Goal: Find specific page/section: Find specific page/section

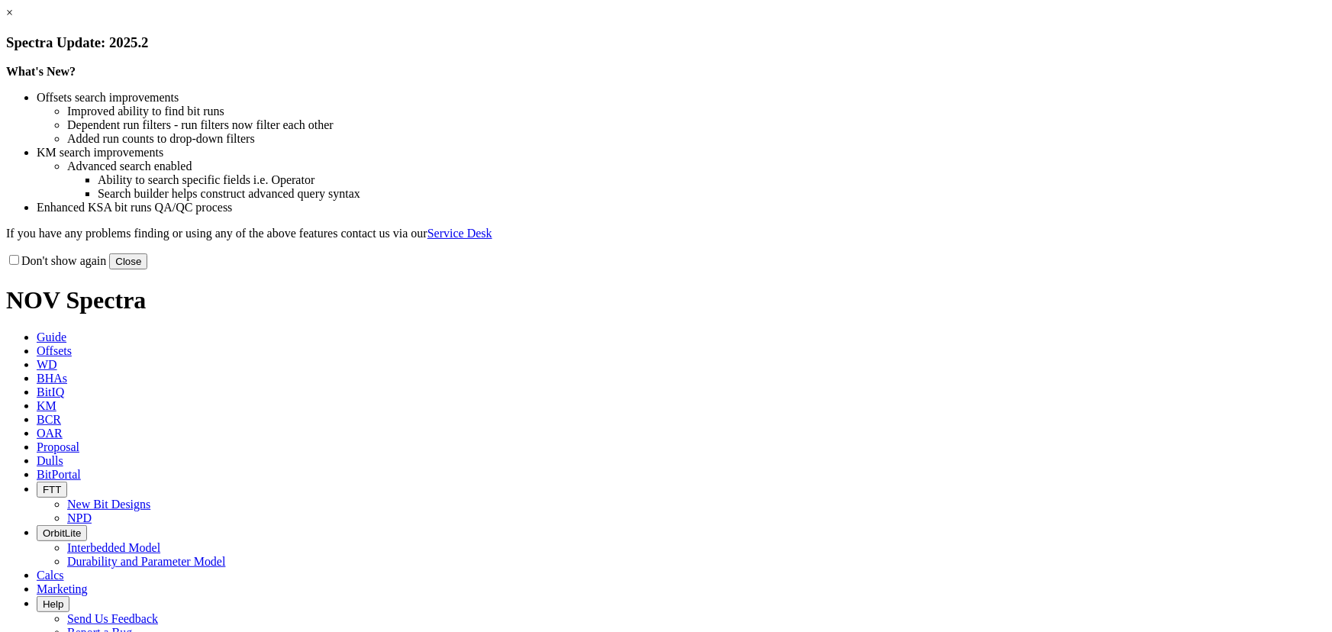
click at [147, 269] on button "Close" at bounding box center [128, 261] width 38 height 16
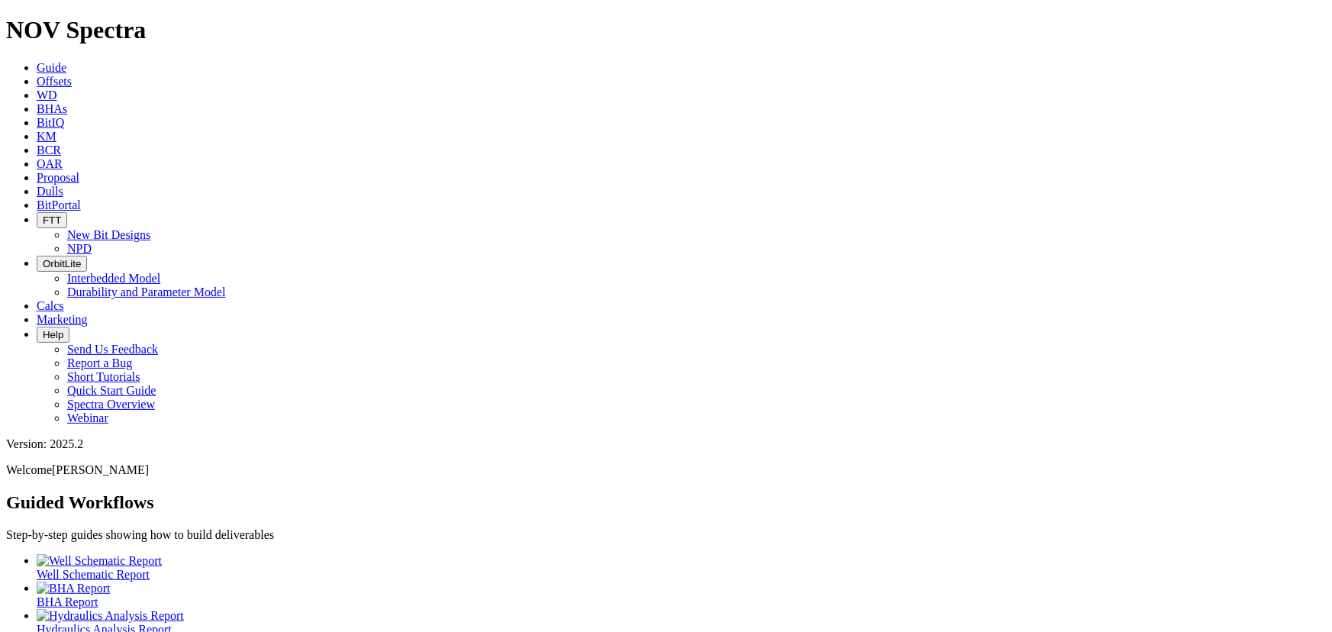
click at [37, 185] on icon at bounding box center [37, 191] width 0 height 13
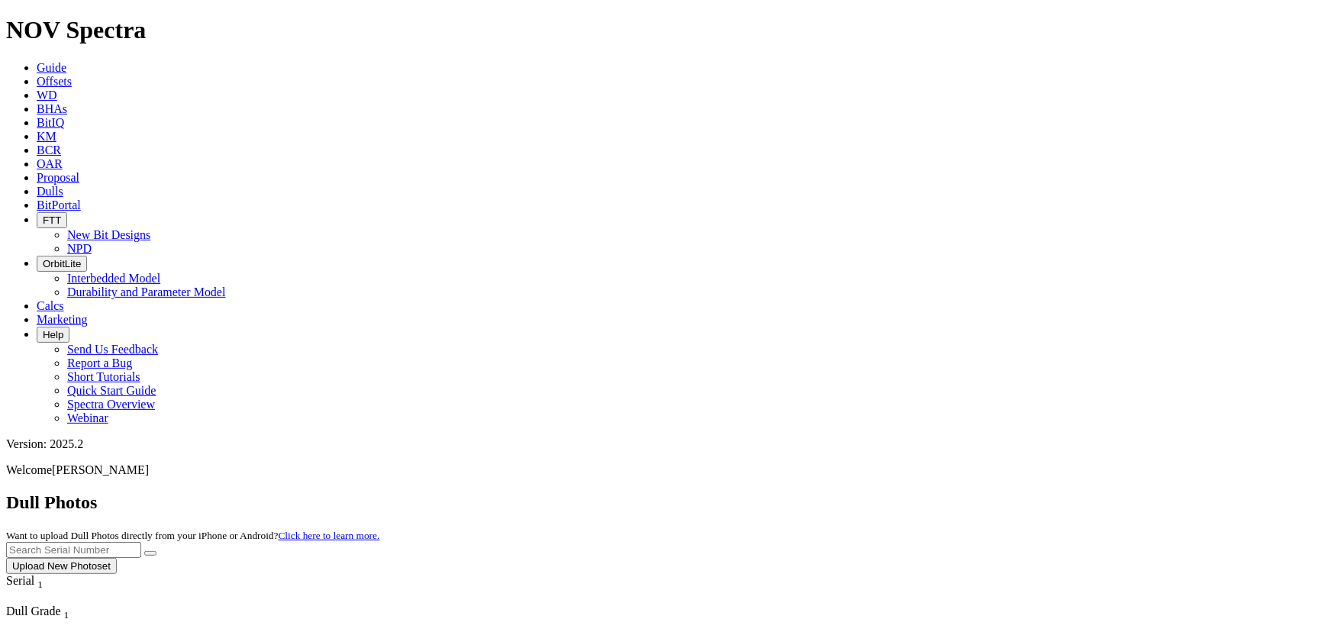
click at [141, 542] on input "text" at bounding box center [73, 550] width 135 height 16
type input "A310026"
click at [144, 551] on button "submit" at bounding box center [150, 553] width 12 height 5
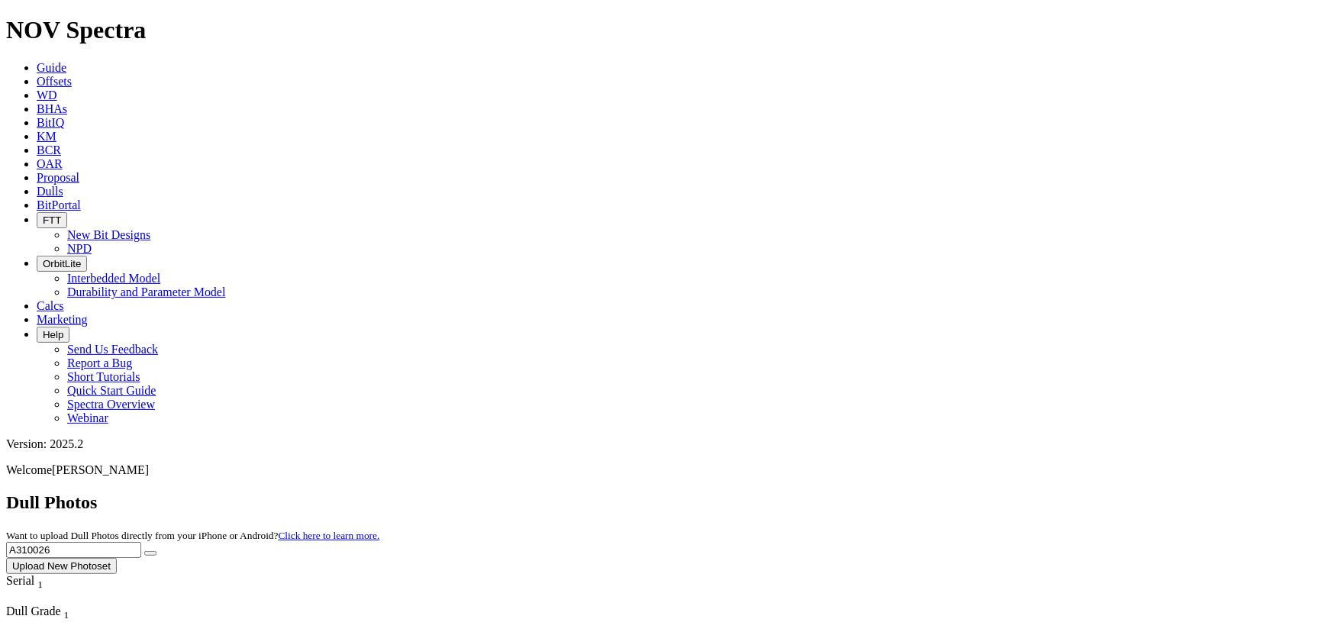
drag, startPoint x: 1083, startPoint y: 61, endPoint x: 928, endPoint y: 66, distance: 155.0
click at [928, 492] on div "Dull Photos Want to upload Dull Photos directly from your iPhone or Android? Cl…" at bounding box center [666, 533] width 1320 height 82
type input "A314051"
click at [144, 551] on button "submit" at bounding box center [150, 553] width 12 height 5
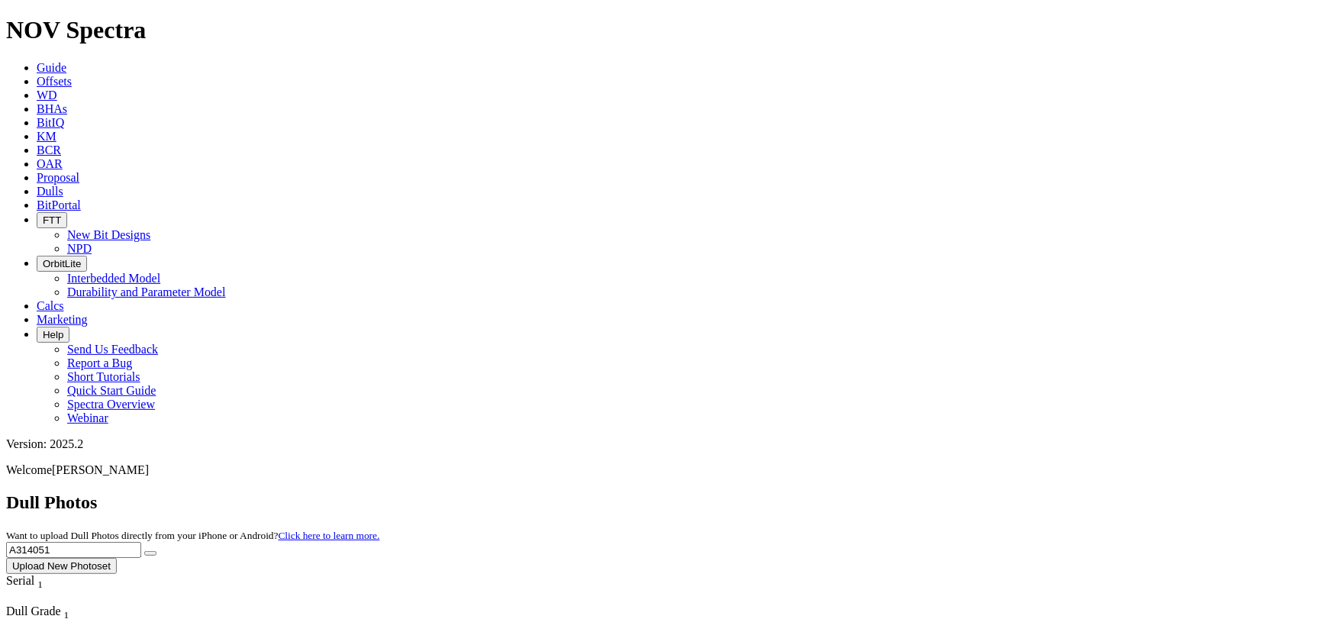
drag, startPoint x: 1000, startPoint y: 69, endPoint x: 795, endPoint y: 66, distance: 204.5
click at [797, 492] on div "Dull Photos Want to upload Dull Photos directly from your iPhone or Android? Cl…" at bounding box center [666, 533] width 1320 height 82
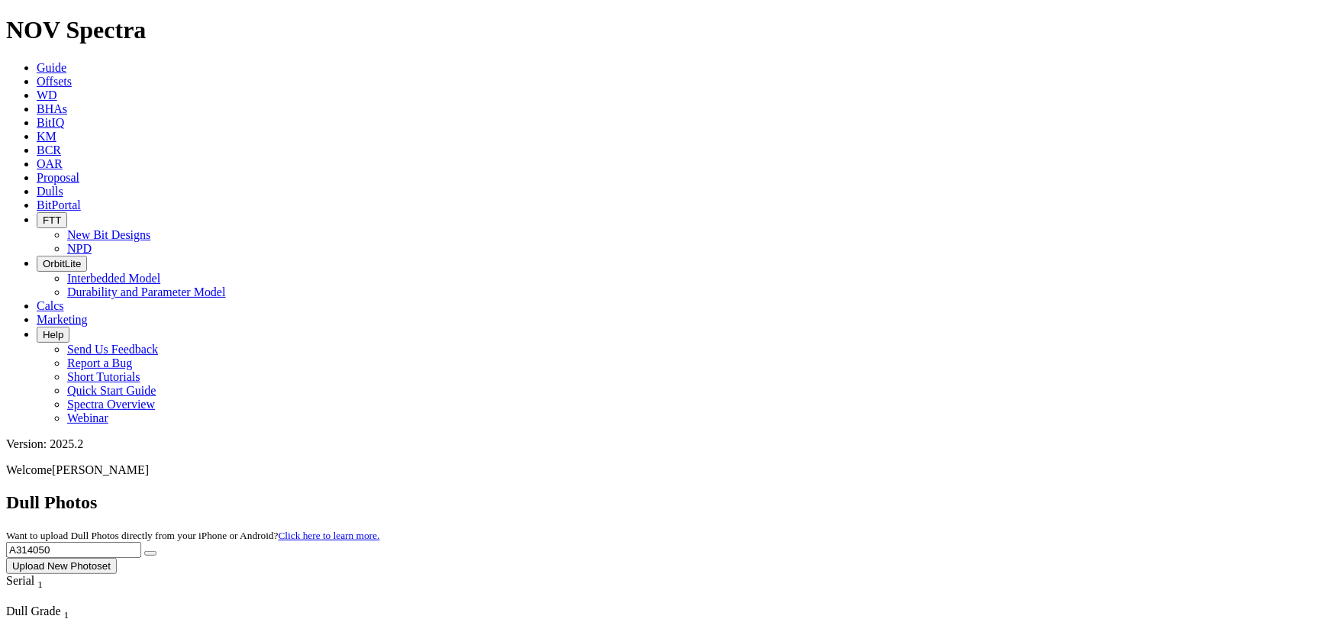
click at [144, 551] on button "submit" at bounding box center [150, 553] width 12 height 5
drag, startPoint x: 1046, startPoint y: 66, endPoint x: 804, endPoint y: 63, distance: 242.7
click at [804, 492] on div "Dull Photos Want to upload Dull Photos directly from your iPhone or Android? Cl…" at bounding box center [666, 533] width 1320 height 82
click at [144, 551] on button "submit" at bounding box center [150, 553] width 12 height 5
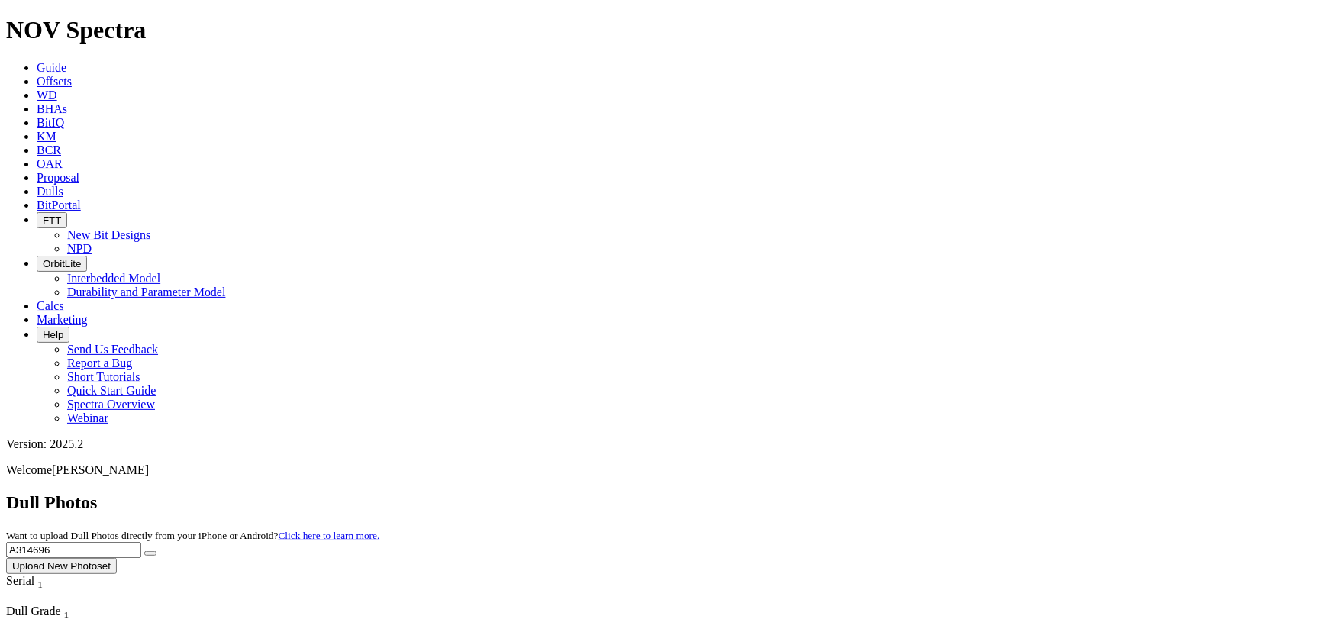
drag, startPoint x: 1074, startPoint y: 63, endPoint x: 1062, endPoint y: 67, distance: 12.8
click at [141, 542] on input "A314696" at bounding box center [73, 550] width 135 height 16
type input "A314693"
click at [144, 551] on button "submit" at bounding box center [150, 553] width 12 height 5
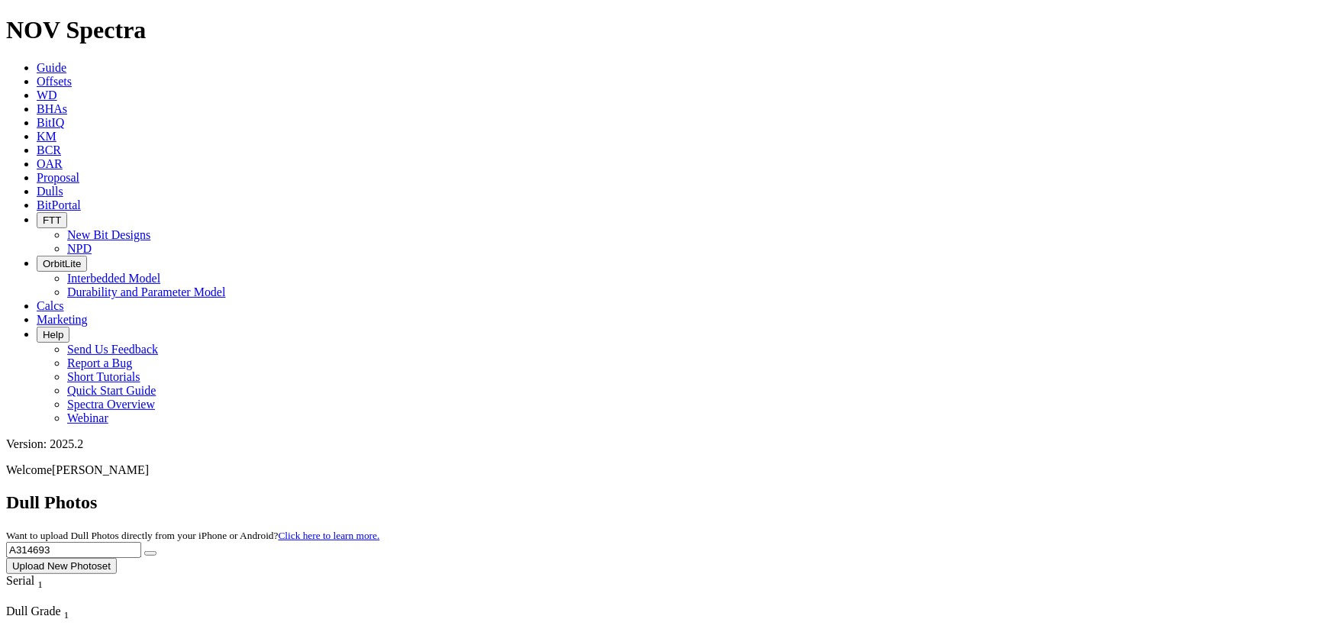
drag, startPoint x: 1030, startPoint y: 73, endPoint x: 847, endPoint y: 82, distance: 183.4
click at [857, 492] on div "Dull Photos Want to upload Dull Photos directly from your iPhone or Android? Cl…" at bounding box center [666, 533] width 1320 height 82
type input "A314695"
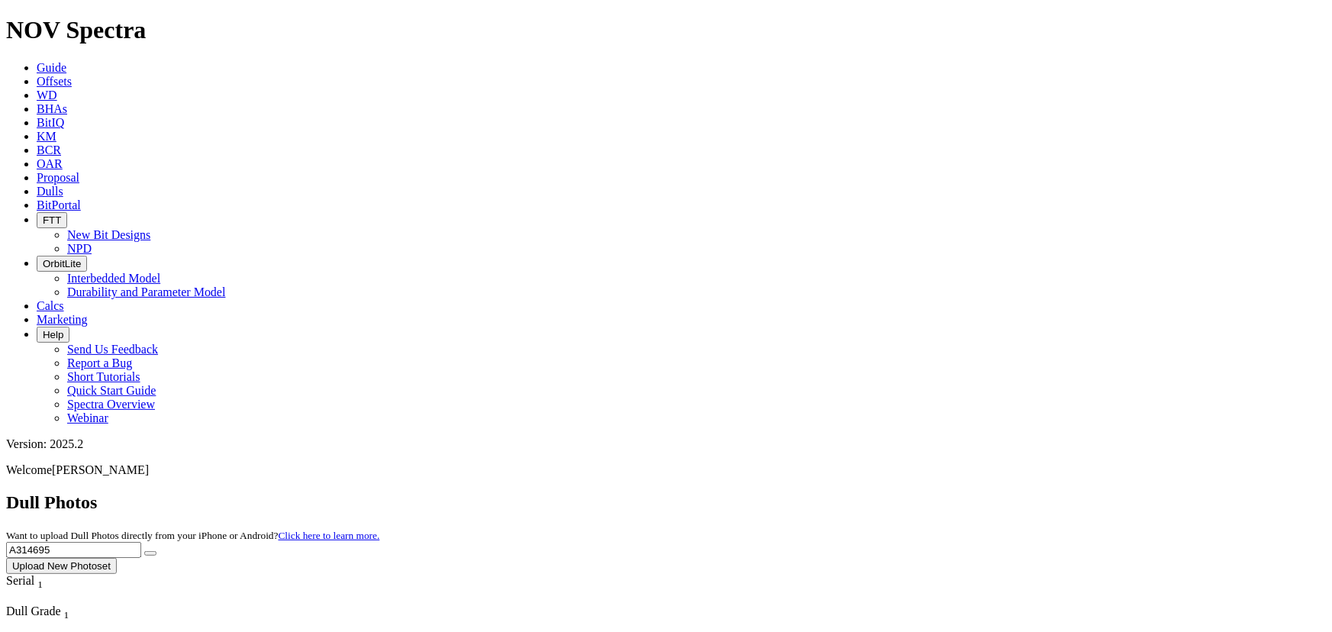
click at [144, 551] on button "submit" at bounding box center [150, 553] width 12 height 5
drag, startPoint x: 1046, startPoint y: 76, endPoint x: 728, endPoint y: 79, distance: 318.3
click at [728, 492] on div "Dull Photos Want to upload Dull Photos directly from your iPhone or Android? Cl…" at bounding box center [666, 533] width 1320 height 82
click at [144, 551] on button "submit" at bounding box center [150, 553] width 12 height 5
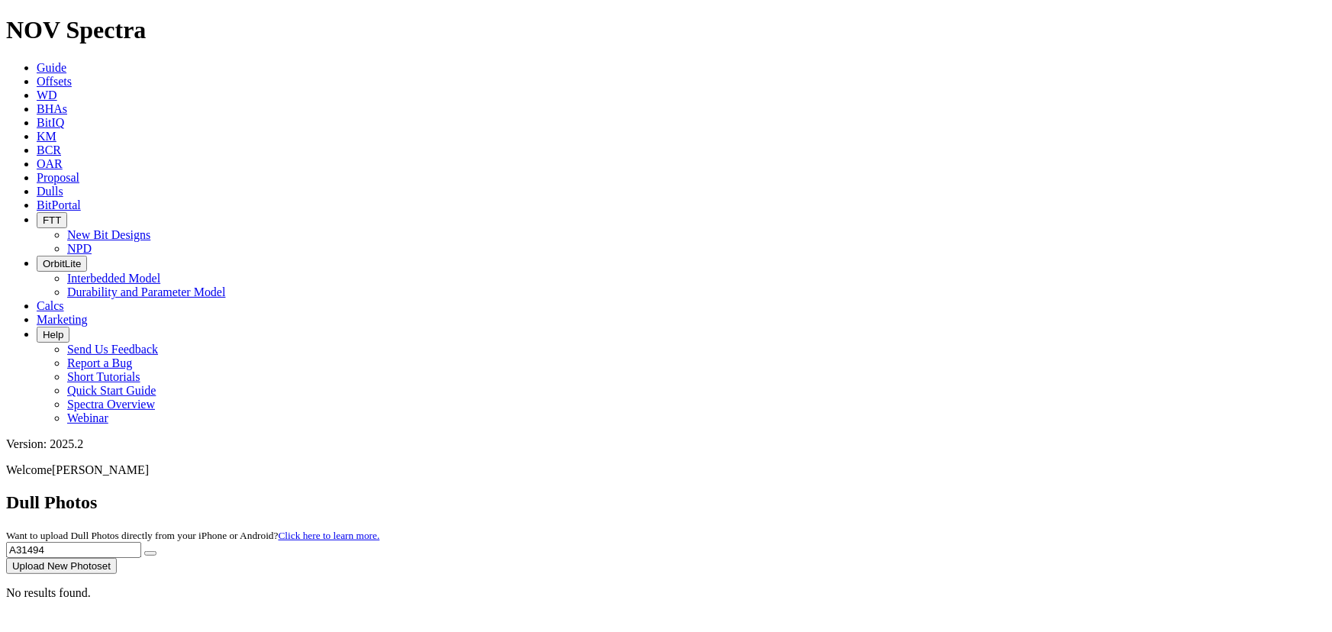
click at [141, 542] on input "A31494" at bounding box center [73, 550] width 135 height 16
click at [144, 551] on button "submit" at bounding box center [150, 553] width 12 height 5
drag, startPoint x: 1058, startPoint y: 66, endPoint x: 915, endPoint y: 73, distance: 142.9
click at [915, 492] on div "Dull Photos Want to upload Dull Photos directly from your iPhone or Android? Cl…" at bounding box center [666, 533] width 1320 height 82
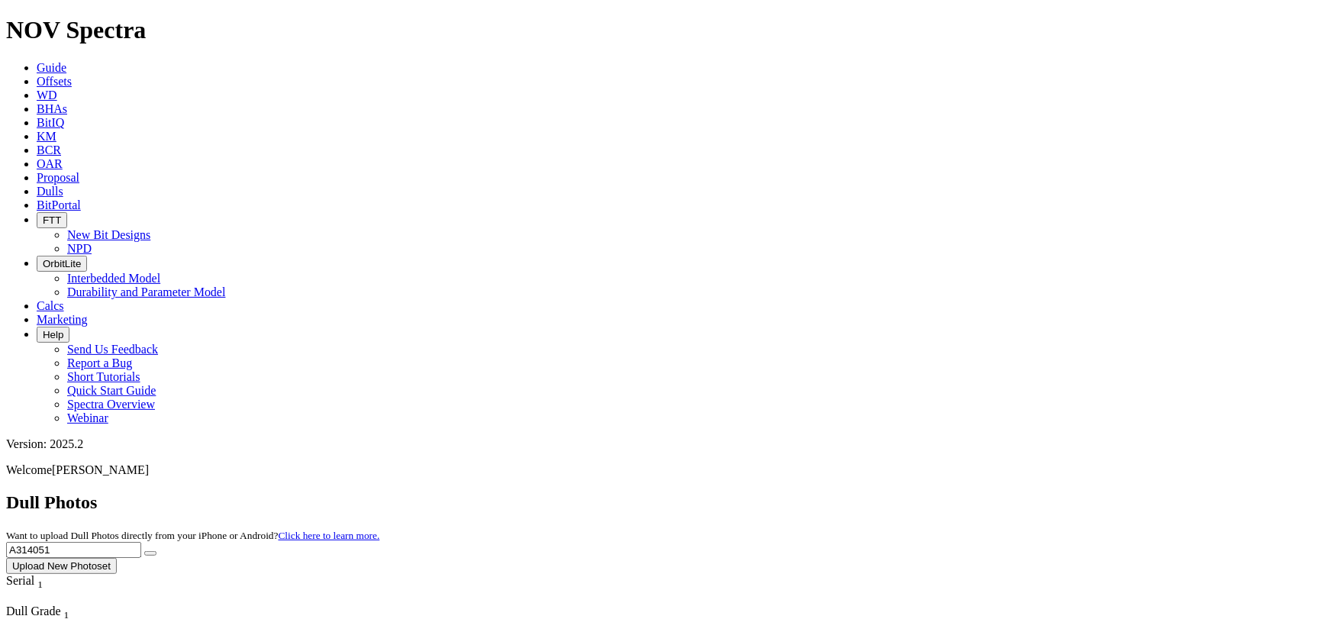
type input "A314051"
click at [144, 551] on button "submit" at bounding box center [150, 553] width 12 height 5
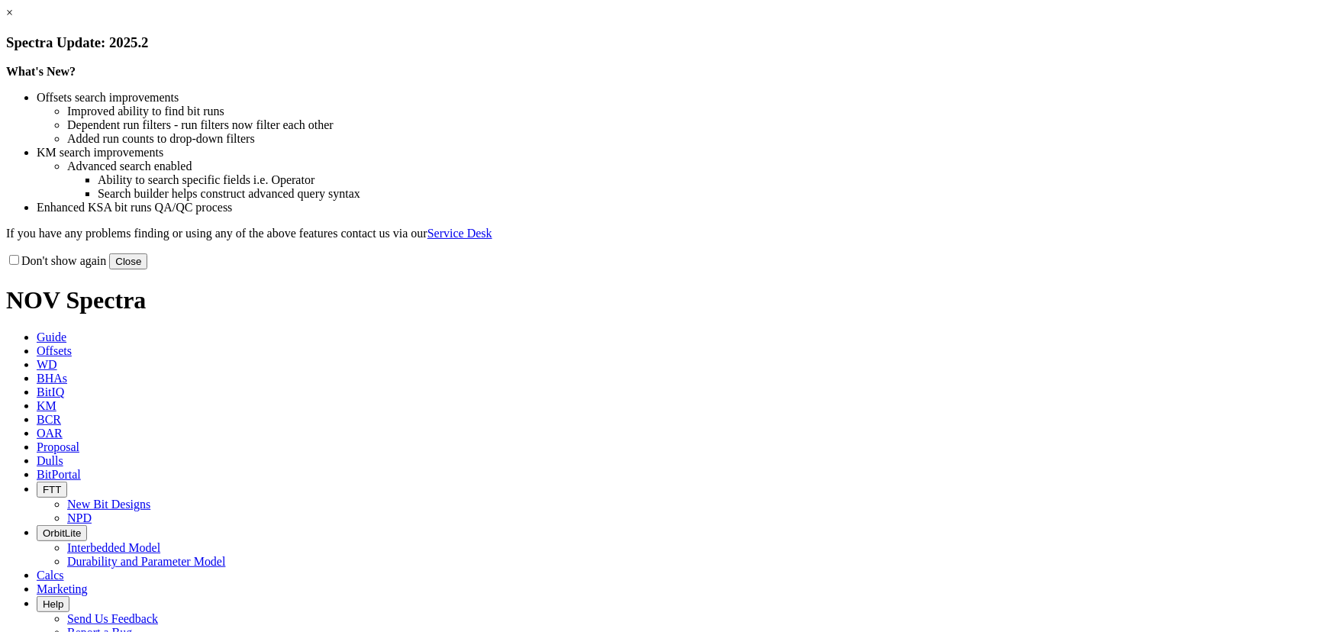
click at [147, 269] on button "Close" at bounding box center [128, 261] width 38 height 16
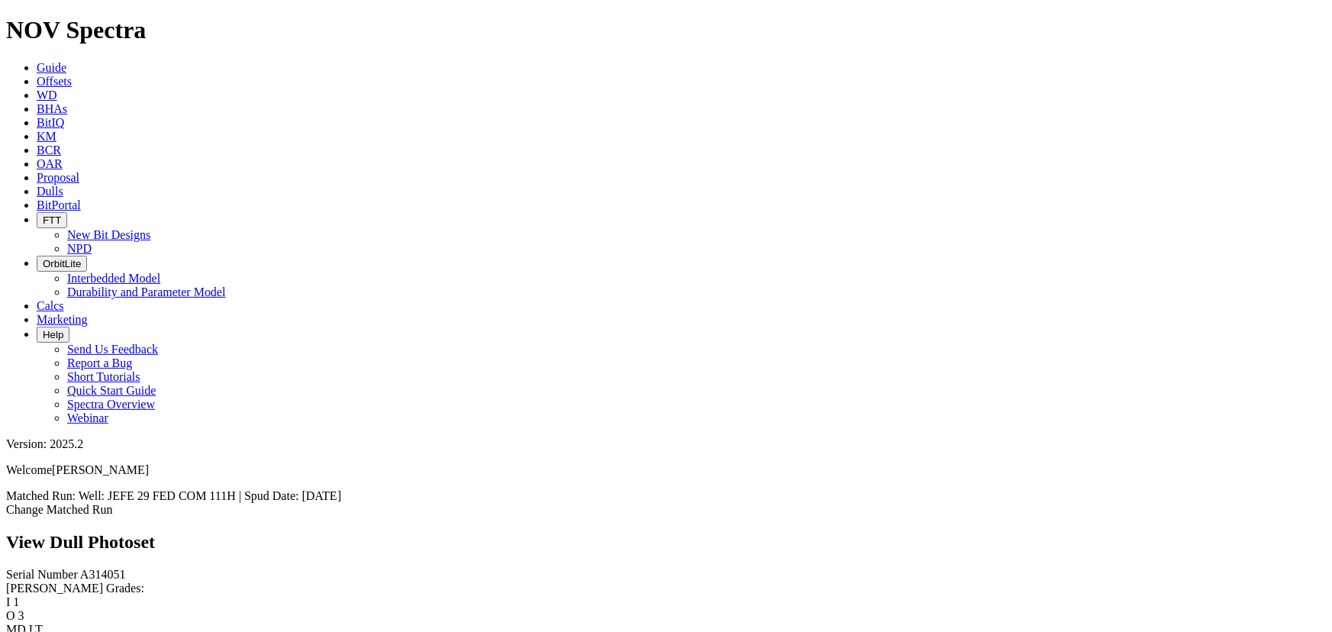
scroll to position [2754, 0]
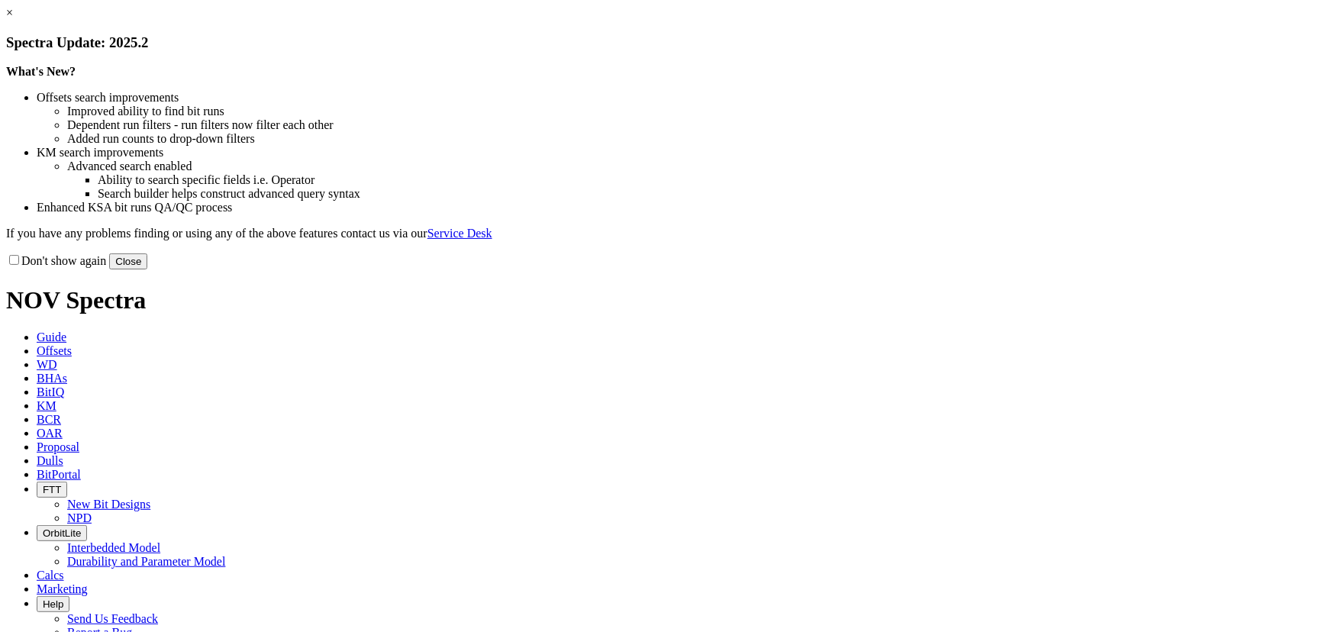
click at [147, 269] on button "Close" at bounding box center [128, 261] width 38 height 16
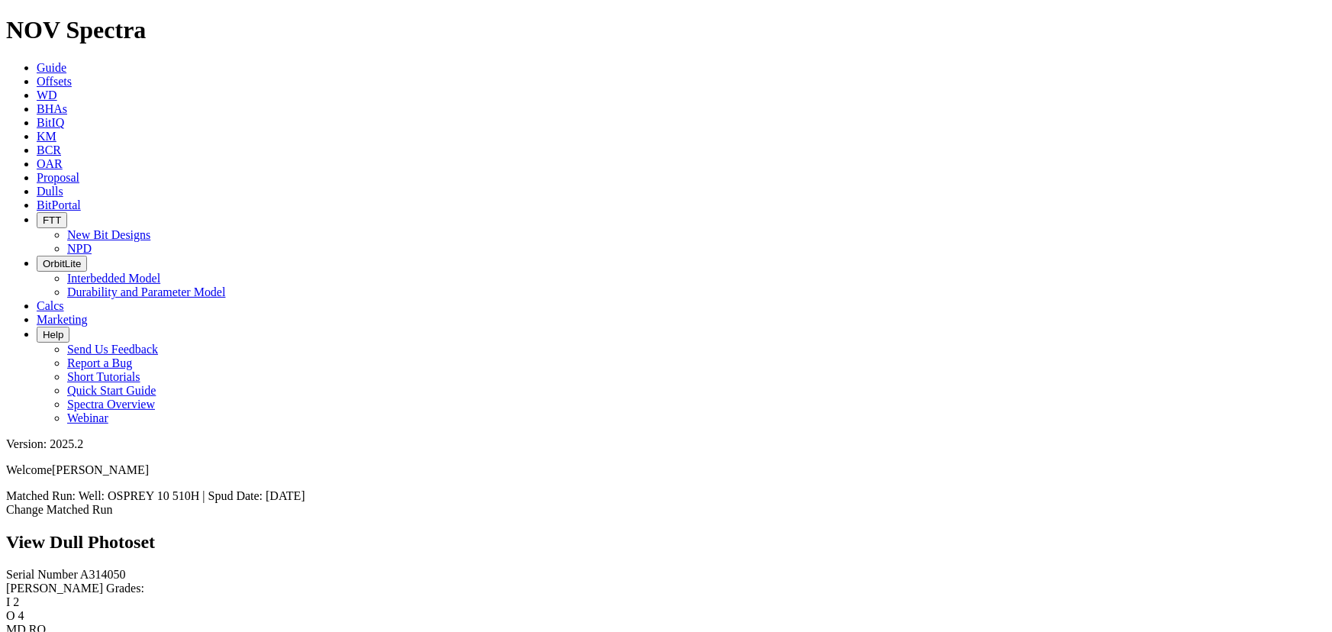
scroll to position [1366, 0]
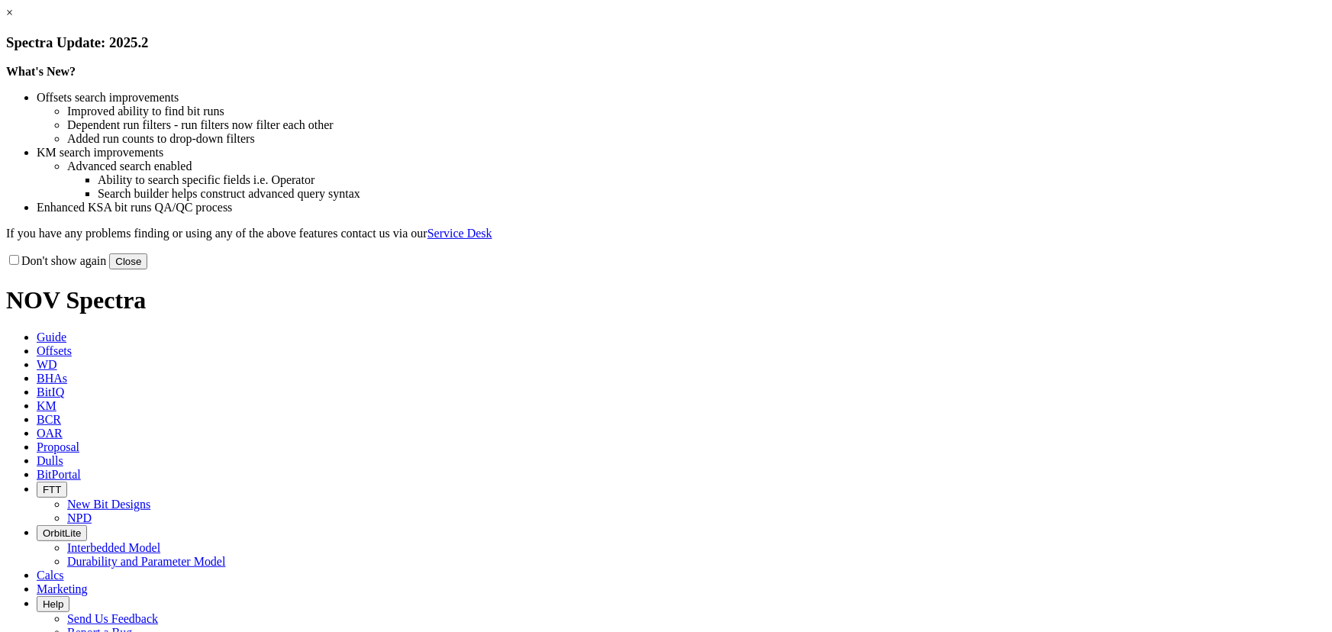
click at [147, 269] on button "Close" at bounding box center [128, 261] width 38 height 16
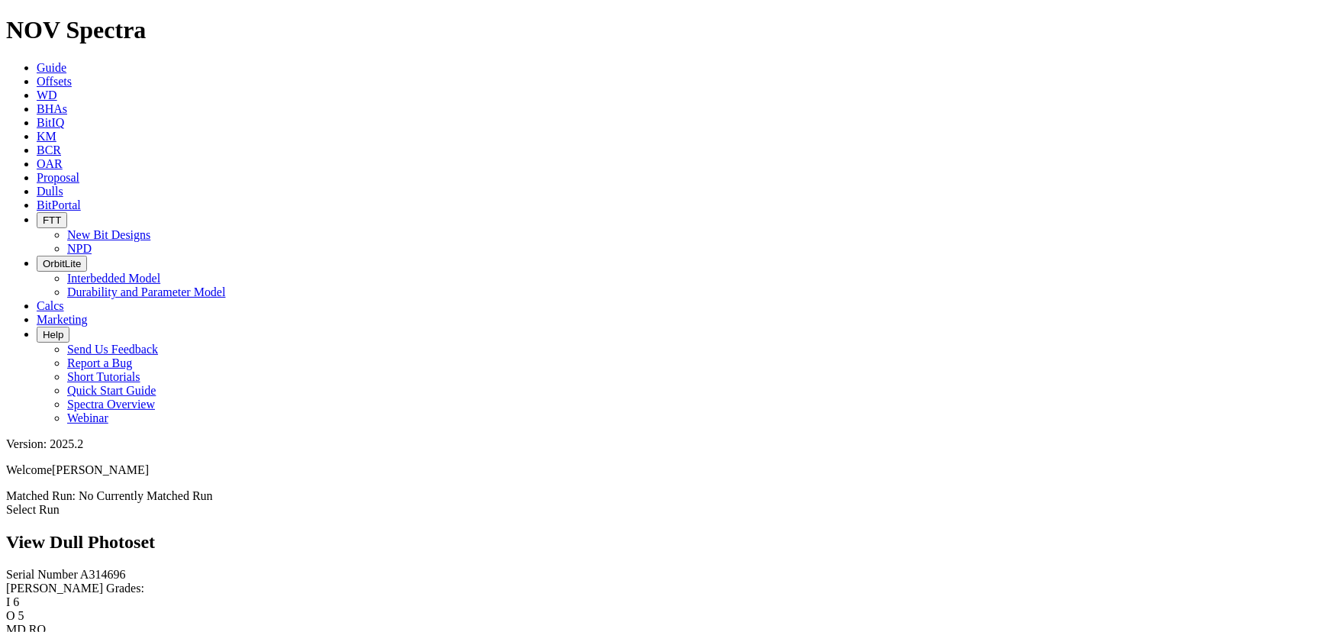
scroll to position [1179, 0]
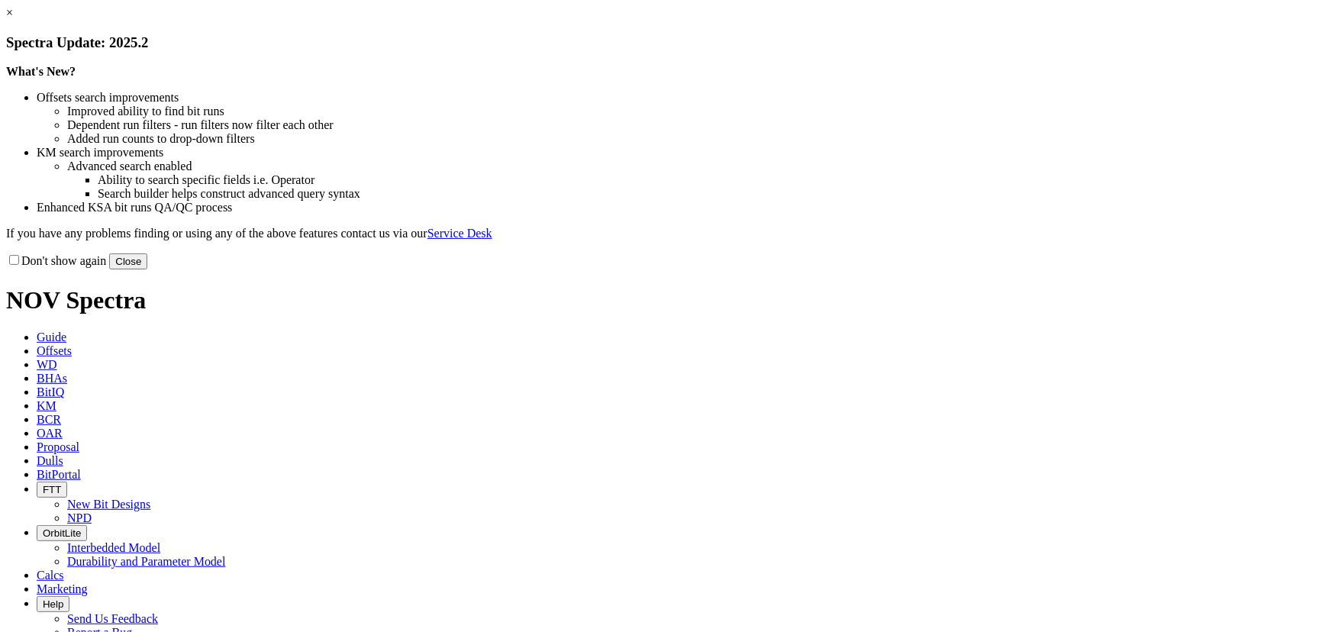
click at [147, 269] on button "Close" at bounding box center [128, 261] width 38 height 16
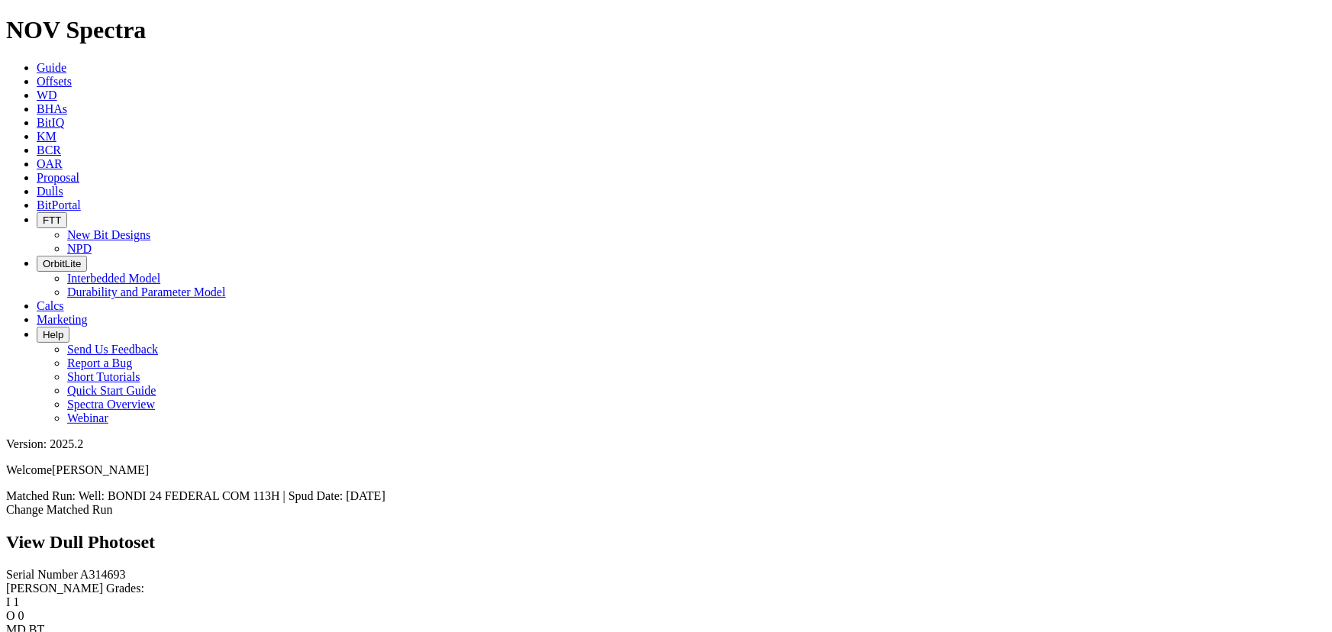
scroll to position [901, 0]
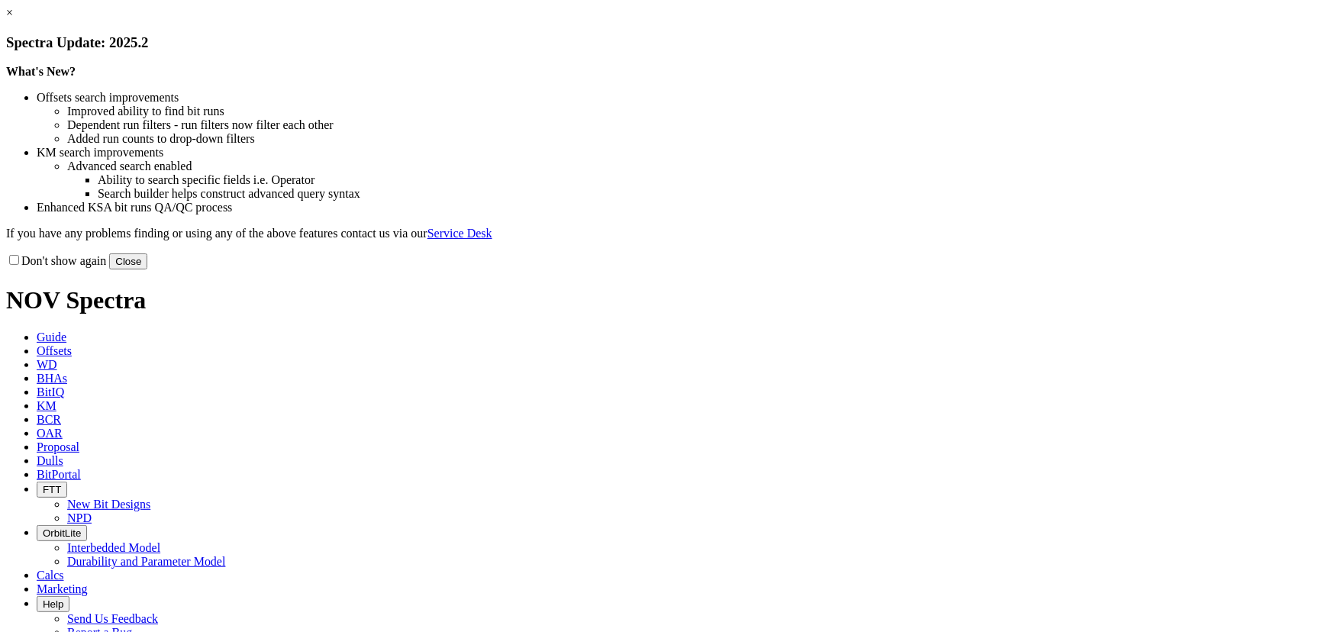
click at [985, 269] on div "Don't show again Close" at bounding box center [666, 261] width 1320 height 17
click at [147, 269] on button "Close" at bounding box center [128, 261] width 38 height 16
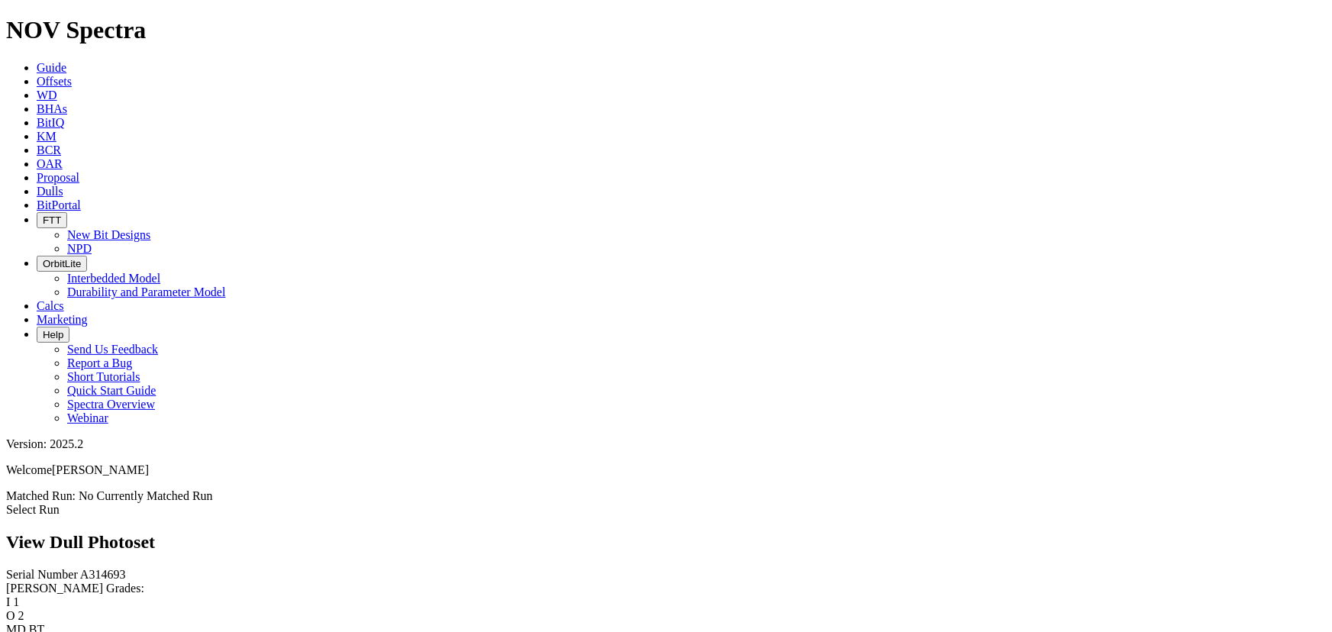
scroll to position [832, 0]
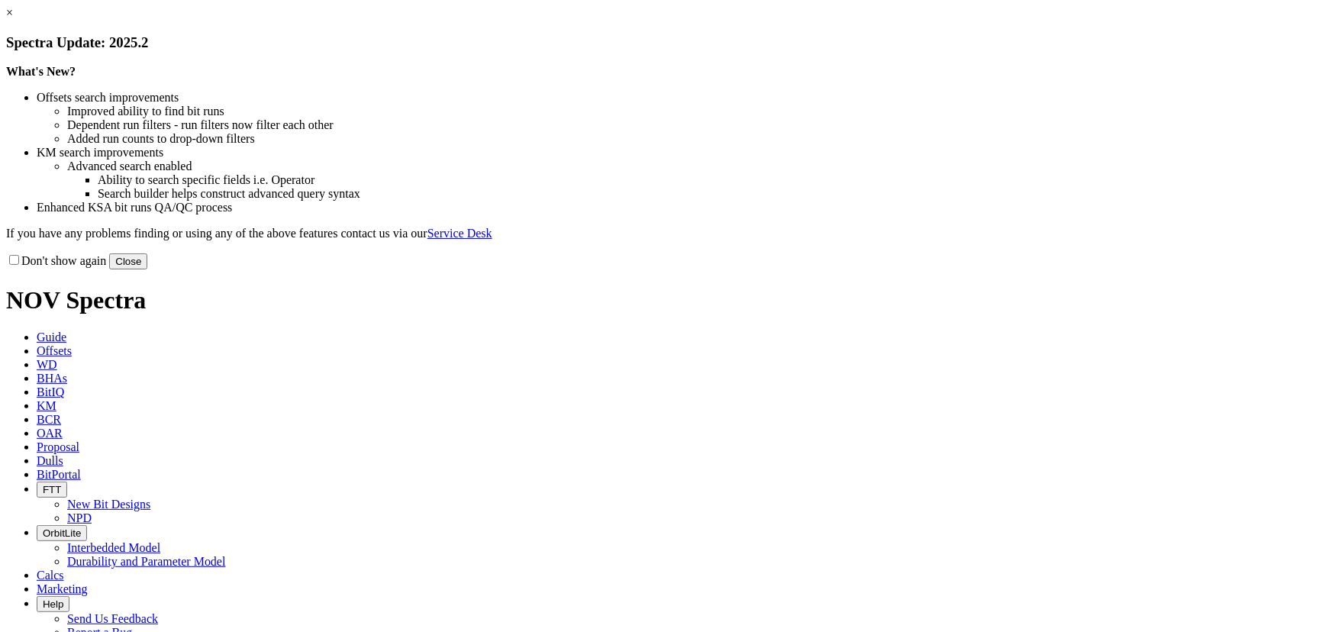
click at [147, 269] on button "Close" at bounding box center [128, 261] width 38 height 16
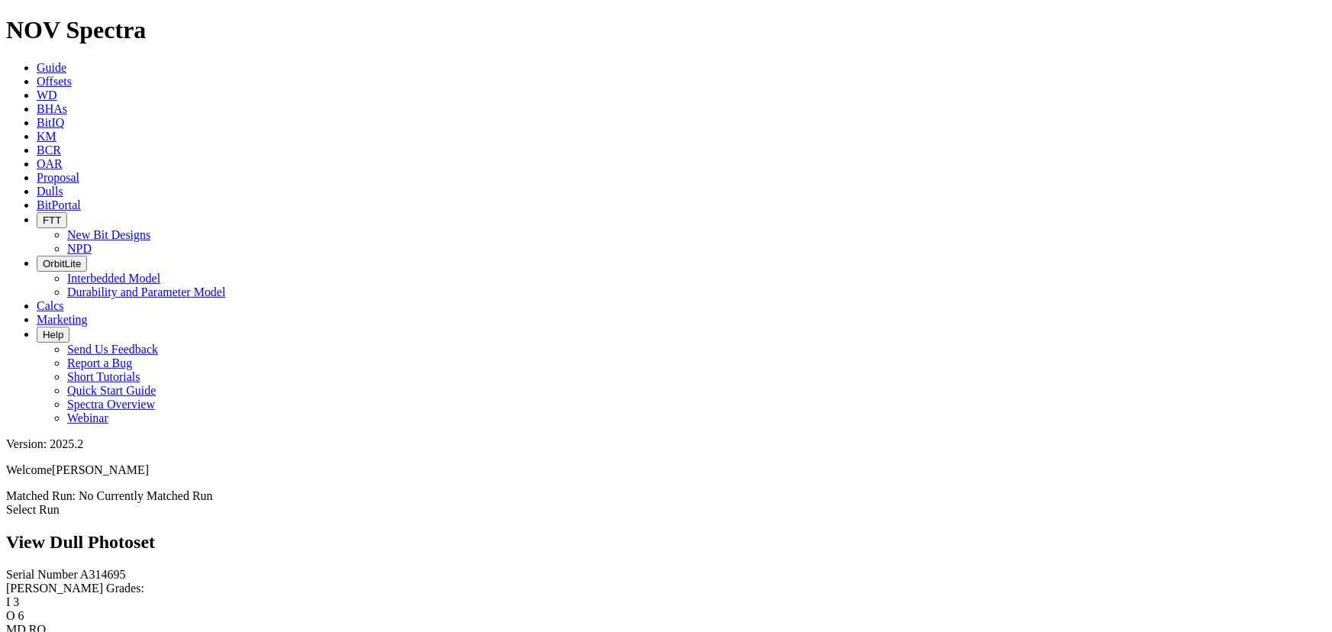
scroll to position [763, 0]
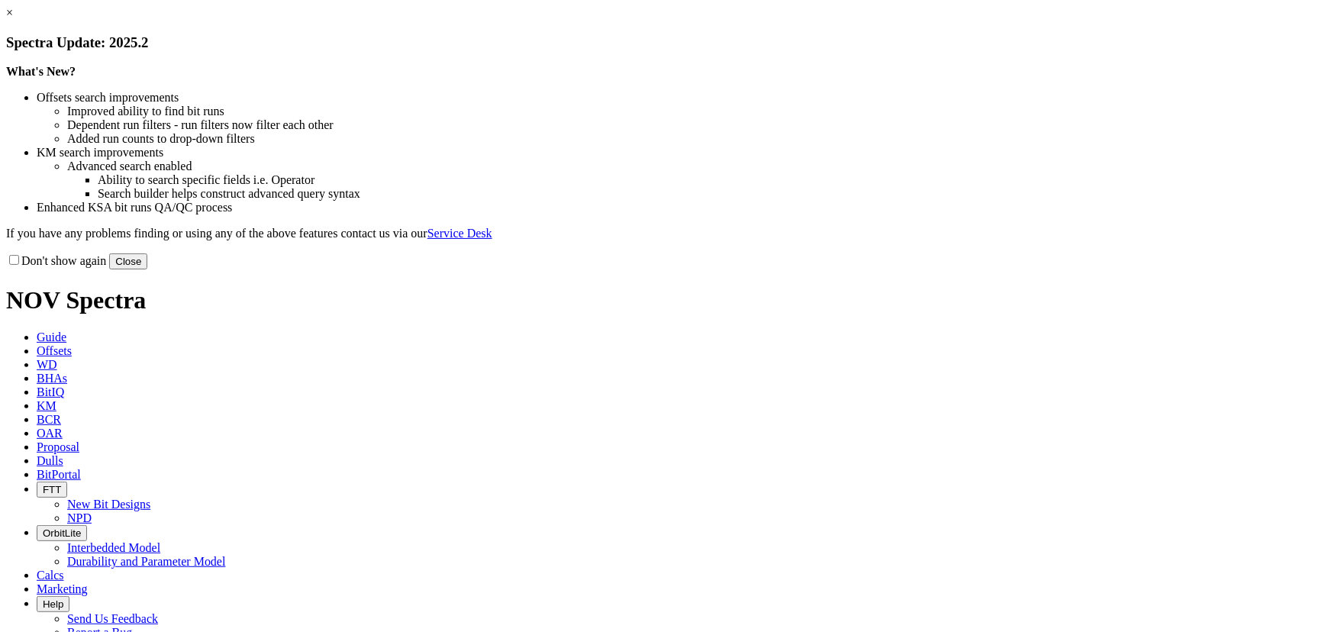
click at [974, 269] on div "Don't show again Close" at bounding box center [666, 261] width 1320 height 17
click at [147, 269] on button "Close" at bounding box center [128, 261] width 38 height 16
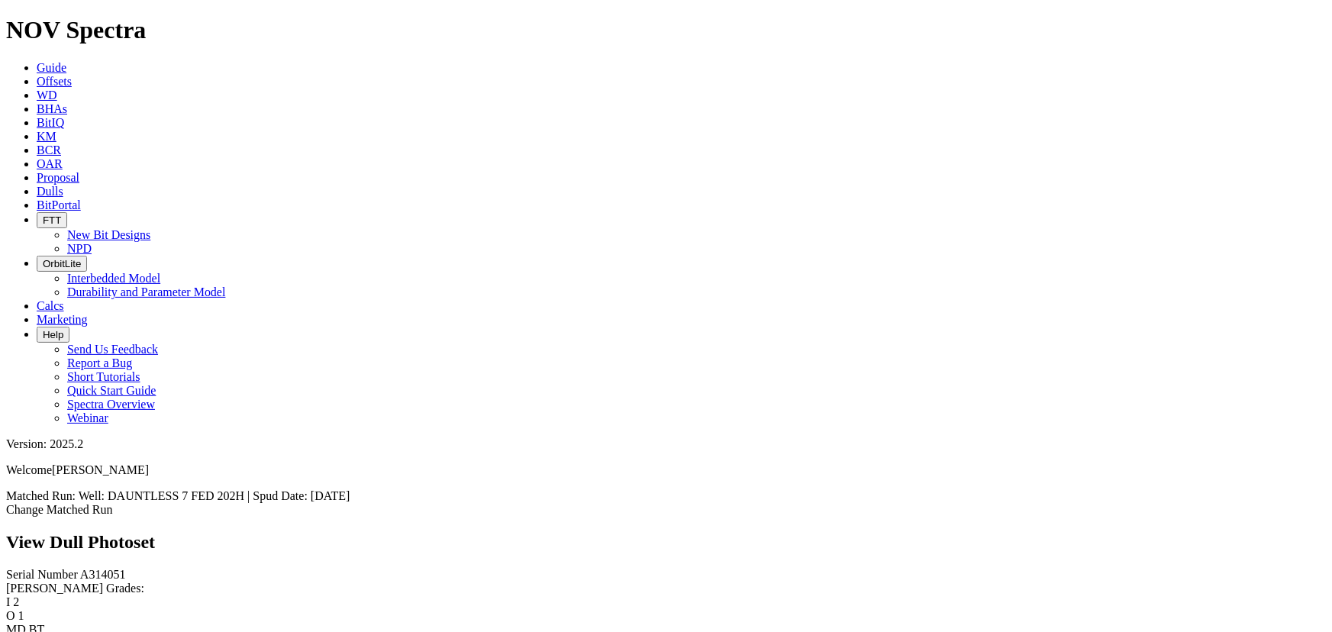
scroll to position [1945, 0]
